Goal: Task Accomplishment & Management: Manage account settings

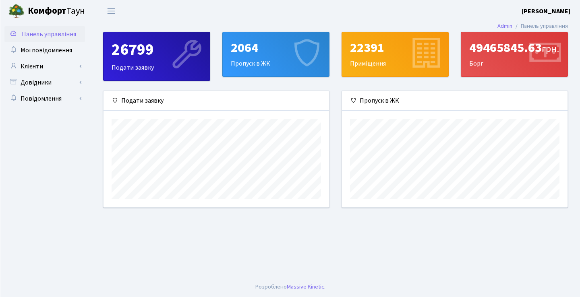
scroll to position [402886, 402776]
click at [121, 67] on div "26799 Подати заявку" at bounding box center [156, 56] width 106 height 48
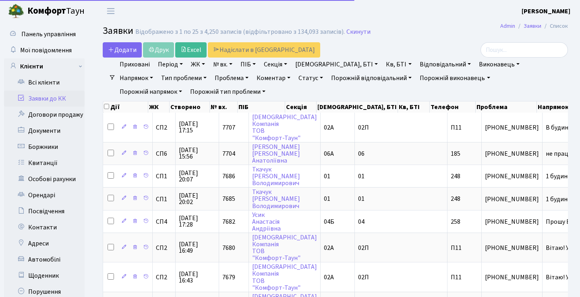
select select "25"
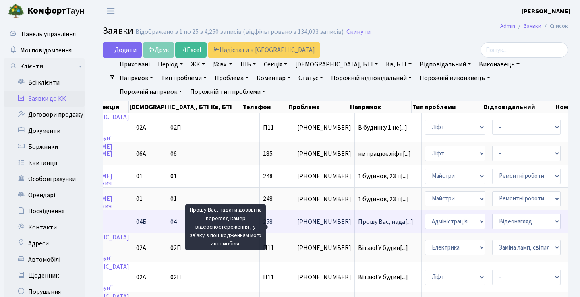
scroll to position [0, 277]
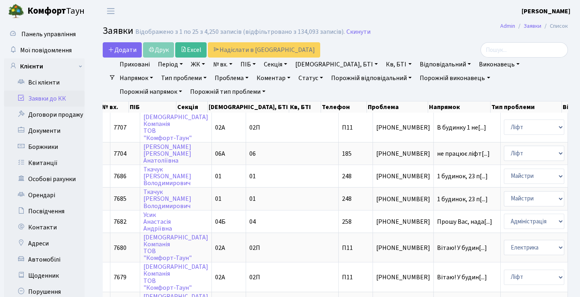
click at [220, 12] on header "Комфорт Таун Анна Г. Мій обліковий запис Вийти" at bounding box center [290, 11] width 580 height 22
click at [313, 11] on header "Комфорт Таун Анна Г. Мій обліковий запис Вийти" at bounding box center [290, 11] width 580 height 22
click at [185, 8] on header "Комфорт Таун Анна Г. Мій обліковий запис Вийти" at bounding box center [290, 11] width 580 height 22
click at [247, 15] on header "Комфорт Таун Анна Г. Мій обліковий запис Вийти" at bounding box center [290, 11] width 580 height 22
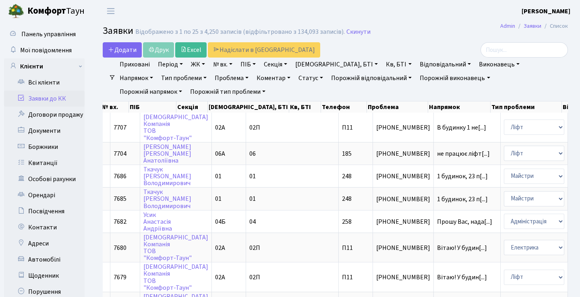
click at [252, 12] on header "Комфорт Таун Анна Г. Мій обліковий запис Вийти" at bounding box center [290, 11] width 580 height 22
click at [303, 12] on header "Комфорт Таун Анна Г. Мій обліковий запис Вийти" at bounding box center [290, 11] width 580 height 22
click at [225, 12] on header "Комфорт Таун Анна Г. Мій обліковий запис Вийти" at bounding box center [290, 11] width 580 height 22
click at [38, 212] on link "Посвідчення" at bounding box center [44, 212] width 81 height 16
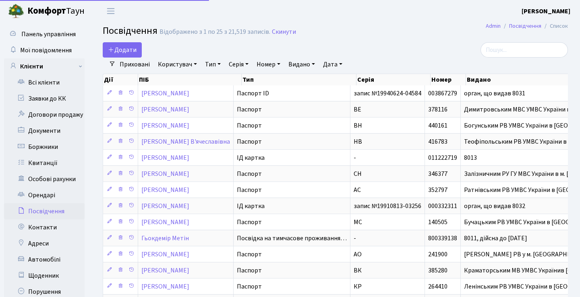
select select "25"
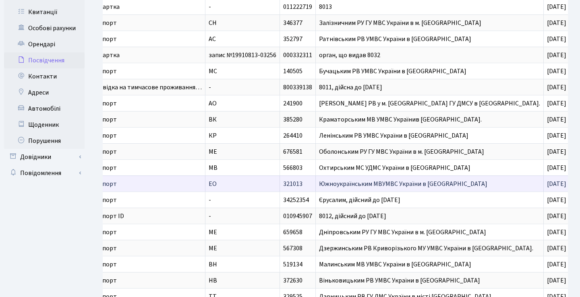
scroll to position [0, 71]
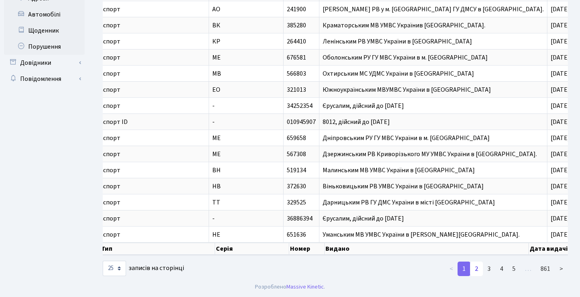
click at [479, 270] on link "2" at bounding box center [476, 269] width 13 height 15
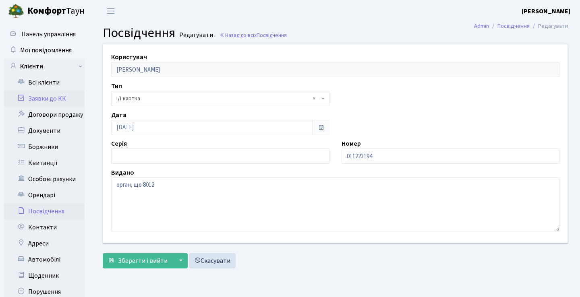
click at [51, 98] on link "Заявки до КК" at bounding box center [44, 99] width 81 height 16
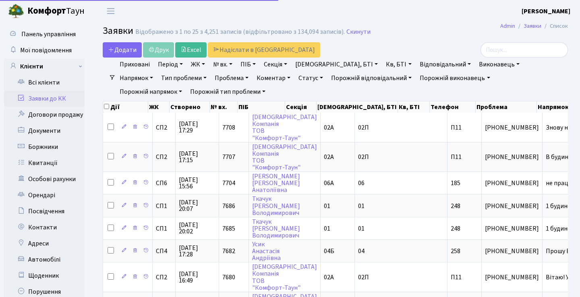
select select "25"
drag, startPoint x: 374, startPoint y: 30, endPoint x: 391, endPoint y: 25, distance: 17.6
click at [388, 26] on h2 "Заявки Відображено з 1 по 25 з 4,251 записів (відфільтровано з 134,094 записів)…" at bounding box center [335, 32] width 465 height 14
drag, startPoint x: 371, startPoint y: 37, endPoint x: 377, endPoint y: 35, distance: 6.2
click at [377, 35] on h2 "Заявки Відображено з 1 по 25 з 4,251 записів (відфільтровано з 134,094 записів)…" at bounding box center [335, 32] width 465 height 14
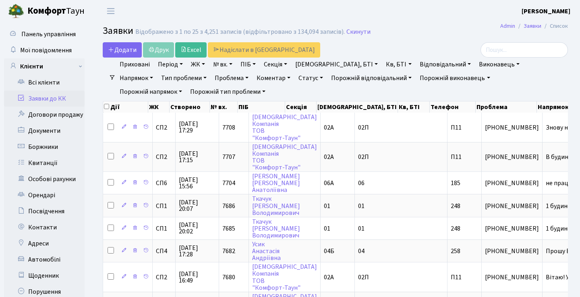
click at [375, 36] on h2 "Заявки Відображено з 1 по 25 з 4,251 записів (відфільтровано з 134,094 записів)…" at bounding box center [335, 32] width 465 height 14
click at [42, 262] on link "Автомобілі" at bounding box center [44, 260] width 81 height 16
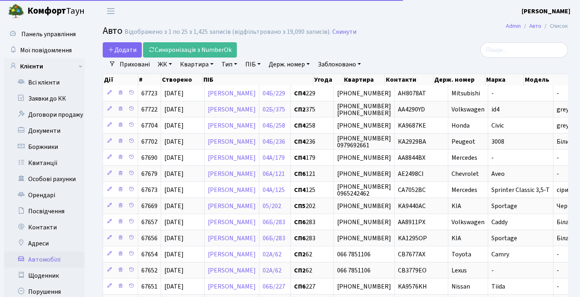
select select "25"
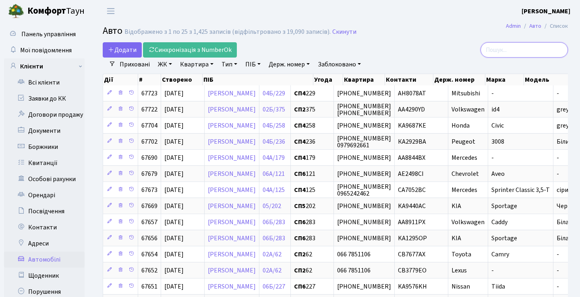
click at [503, 51] on input "search" at bounding box center [524, 49] width 87 height 15
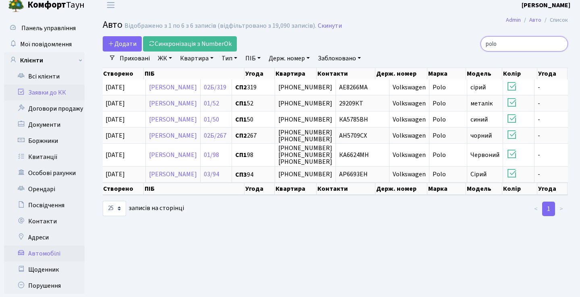
type input "polo"
click at [52, 89] on link "Заявки до КК" at bounding box center [44, 93] width 81 height 16
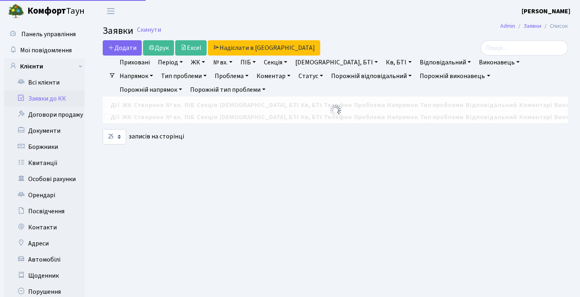
select select "25"
